Goal: Find specific page/section: Find specific page/section

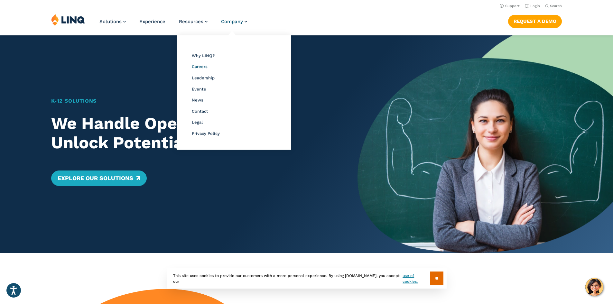
click at [201, 65] on span "Careers" at bounding box center [200, 66] width 16 height 5
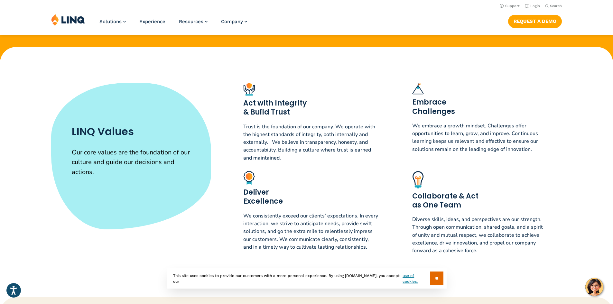
scroll to position [290, 0]
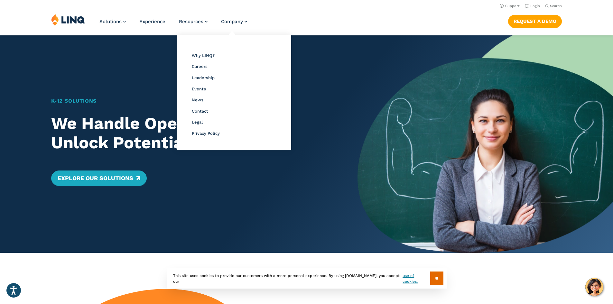
click at [206, 68] on li "Careers" at bounding box center [234, 66] width 84 height 8
click at [201, 67] on span "Careers" at bounding box center [200, 66] width 16 height 5
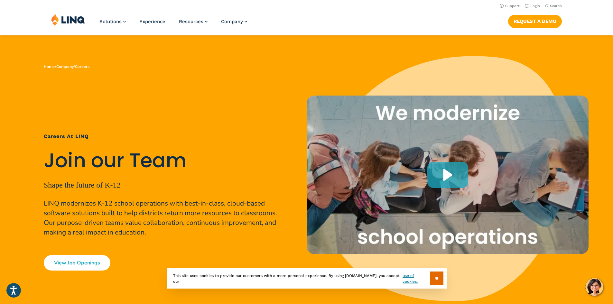
click at [88, 265] on link "View Job Openings" at bounding box center [77, 262] width 67 height 15
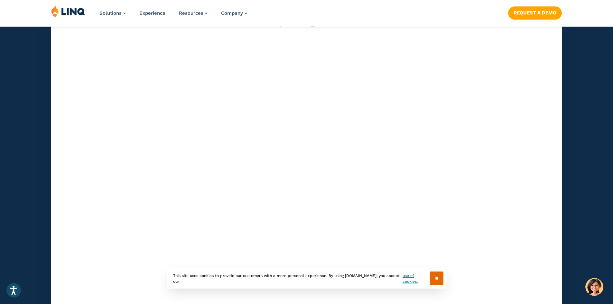
scroll to position [1837, 0]
